Goal: Information Seeking & Learning: Learn about a topic

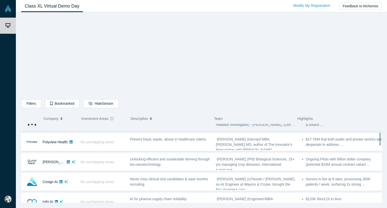
scroll to position [55, 0]
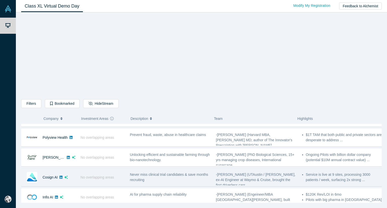
click at [163, 181] on div "Never miss clinical trial candidates & save months recruiting" at bounding box center [170, 177] width 81 height 11
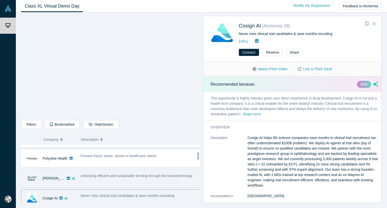
scroll to position [59, 0]
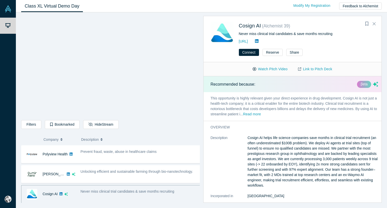
click at [91, 194] on div "Never miss clinical trial candidates & save months recruiting" at bounding box center [140, 194] width 125 height 16
click at [261, 114] on button "Read more" at bounding box center [252, 115] width 18 height 6
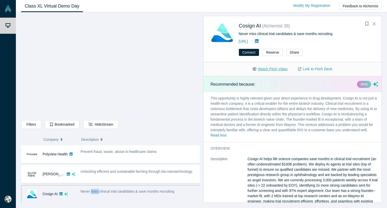
click at [278, 68] on button "Watch Pitch Video" at bounding box center [269, 69] width 45 height 9
click at [318, 68] on link "Link to Pitch Deck" at bounding box center [315, 69] width 45 height 9
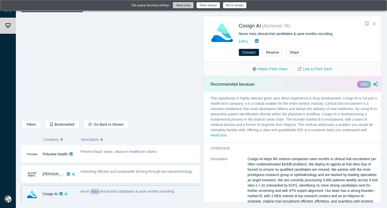
click at [182, 5] on button "Allow once" at bounding box center [183, 5] width 21 height 6
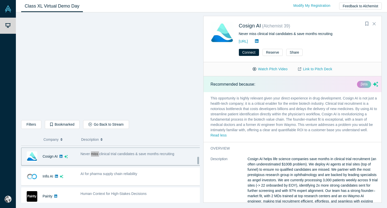
scroll to position [97, 0]
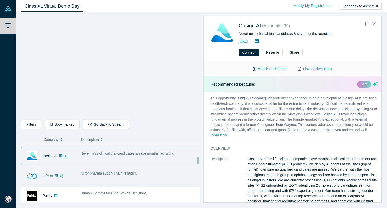
click at [111, 173] on span "AI for pharma supply chain reliability" at bounding box center [109, 173] width 57 height 4
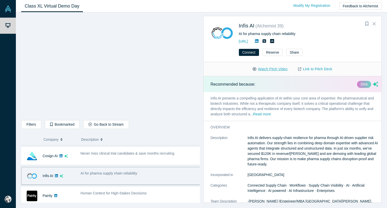
click at [268, 70] on button "Watch Pitch Video" at bounding box center [269, 69] width 45 height 9
click at [310, 68] on link "Link to Pitch Deck" at bounding box center [315, 69] width 45 height 9
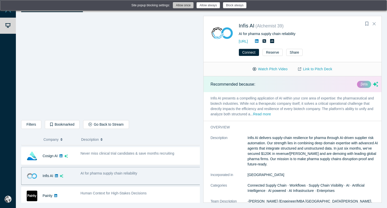
click at [187, 4] on button "Allow once" at bounding box center [183, 5] width 21 height 6
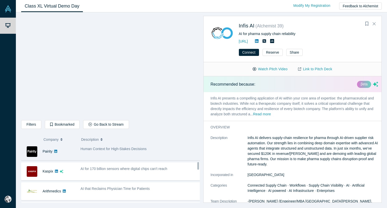
scroll to position [142, 0]
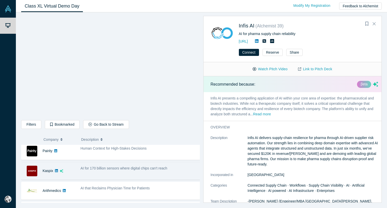
click at [115, 171] on div "AI for 170 billion sensors where digital chips can't reach" at bounding box center [140, 171] width 125 height 16
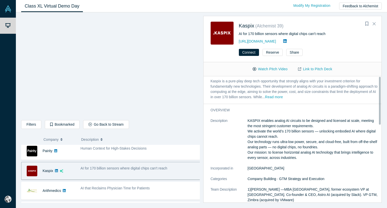
scroll to position [0, 0]
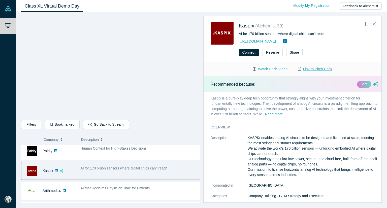
click at [313, 70] on link "Link to Pitch Deck" at bounding box center [315, 69] width 45 height 9
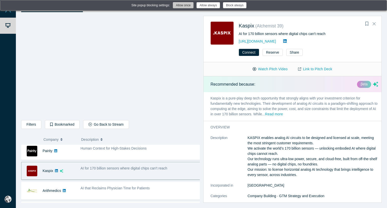
click at [185, 5] on button "Allow once" at bounding box center [183, 5] width 21 height 6
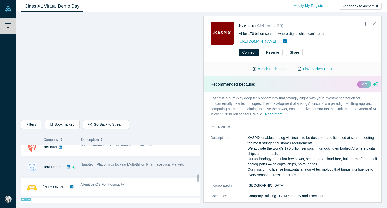
scroll to position [246, 0]
click at [109, 169] on div "Nanotech Platform Unlocking Multi-Billion Pharmaceutical Markets" at bounding box center [140, 167] width 125 height 16
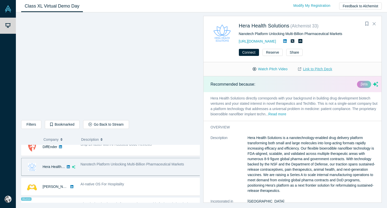
click at [311, 68] on link "Link to Pitch Deck" at bounding box center [315, 69] width 45 height 9
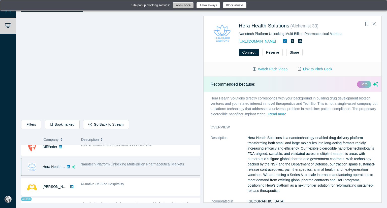
click at [181, 7] on button "Allow once" at bounding box center [183, 5] width 21 height 6
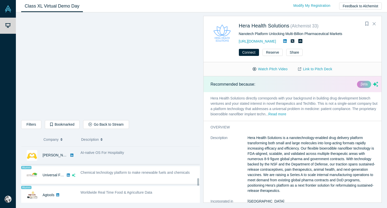
scroll to position [278, 0]
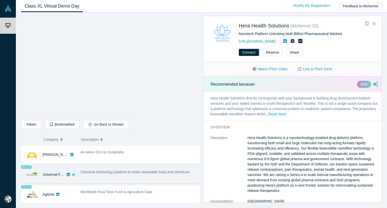
click at [114, 177] on div "Chemical technology platform to make renewable fuels and chemicals" at bounding box center [140, 175] width 125 height 16
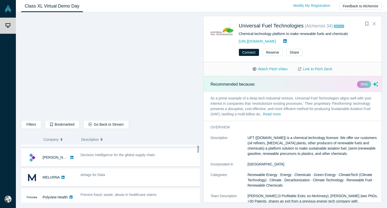
scroll to position [0, 0]
